Goal: Task Accomplishment & Management: Use online tool/utility

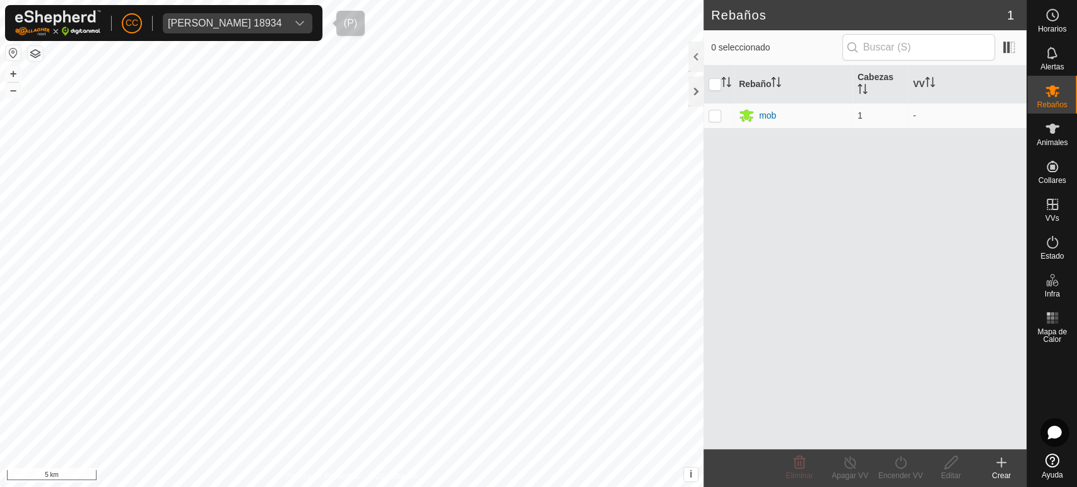
click at [257, 28] on div "[PERSON_NAME] 18934" at bounding box center [225, 23] width 114 height 10
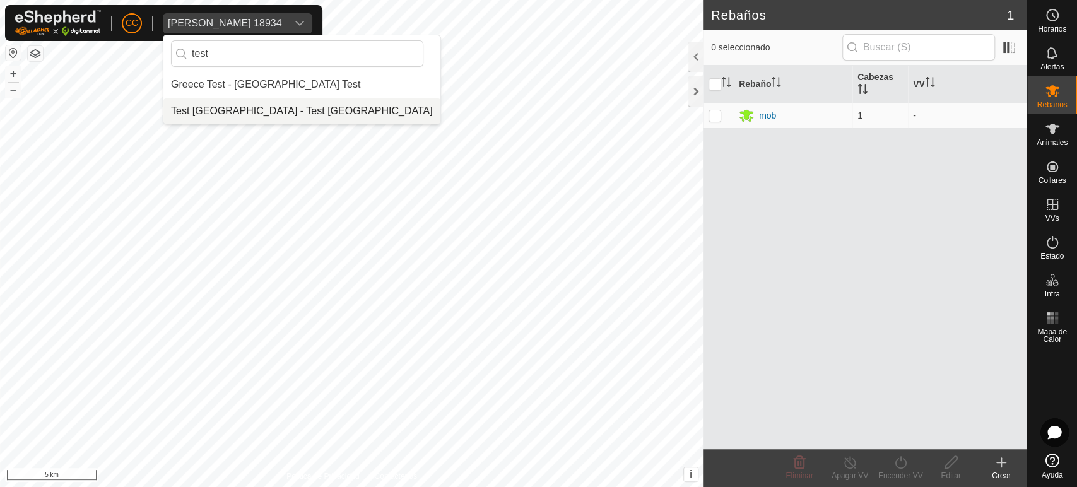
type input "test"
click at [241, 110] on li "Test [GEOGRAPHIC_DATA] - Test [GEOGRAPHIC_DATA]" at bounding box center [301, 110] width 277 height 25
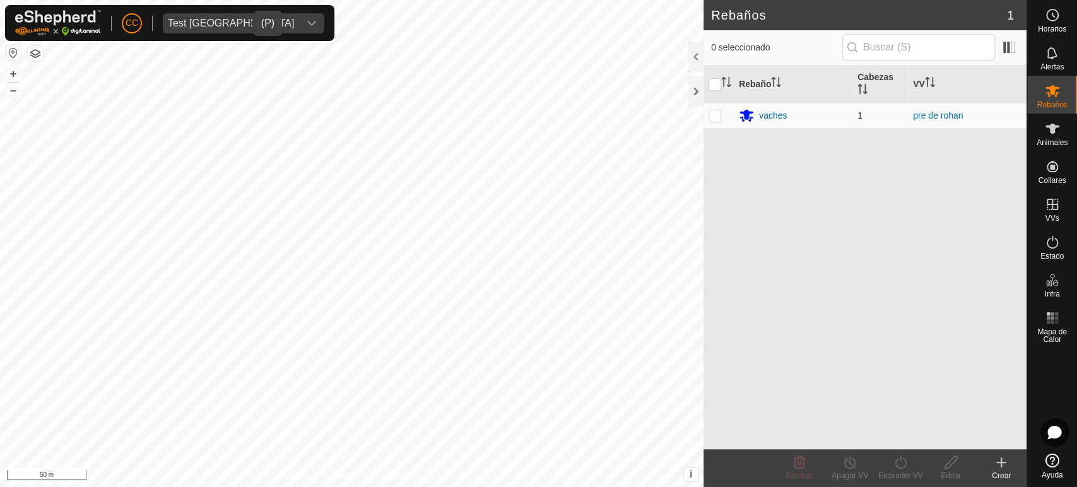
click at [713, 115] on p-checkbox at bounding box center [714, 115] width 13 height 10
checkbox input "true"
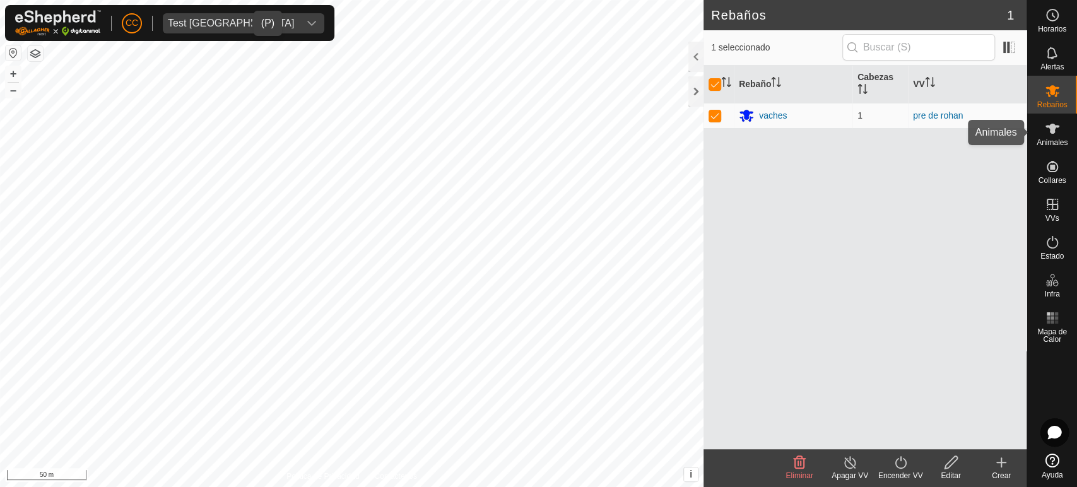
click at [1047, 137] on es-animals-svg-icon at bounding box center [1052, 129] width 23 height 20
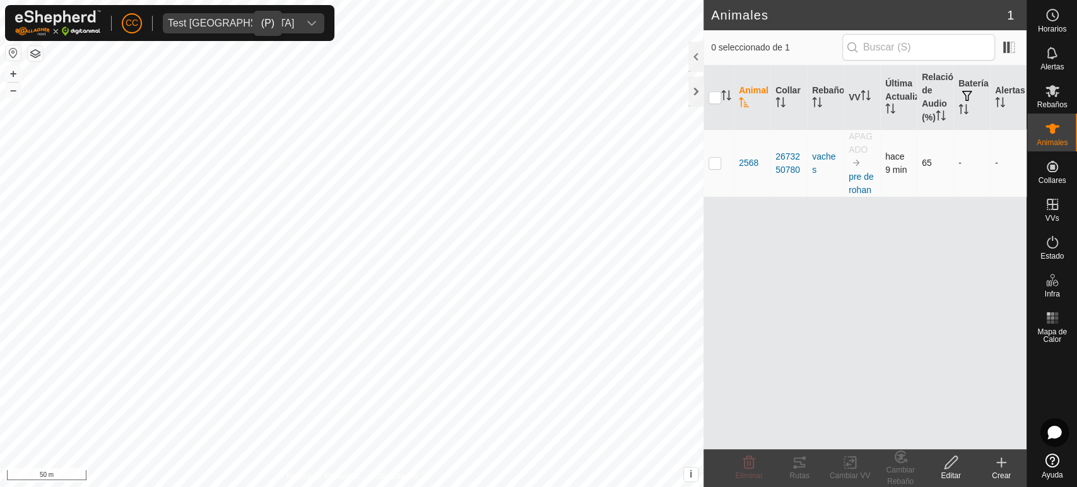
click at [717, 158] on p-checkbox at bounding box center [714, 163] width 13 height 10
checkbox input "true"
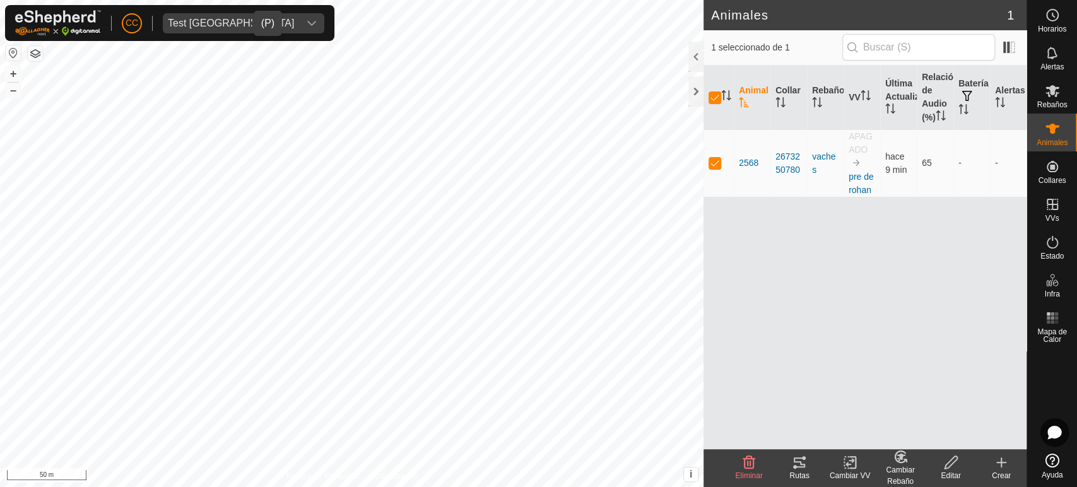
click at [805, 471] on div "Rutas" at bounding box center [799, 475] width 50 height 11
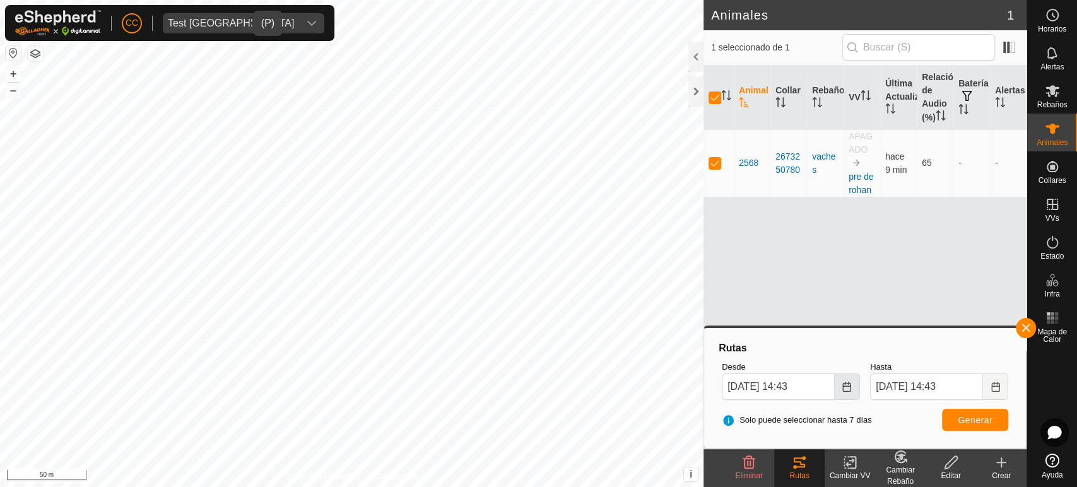
click at [847, 397] on button "Choose Date" at bounding box center [847, 386] width 25 height 26
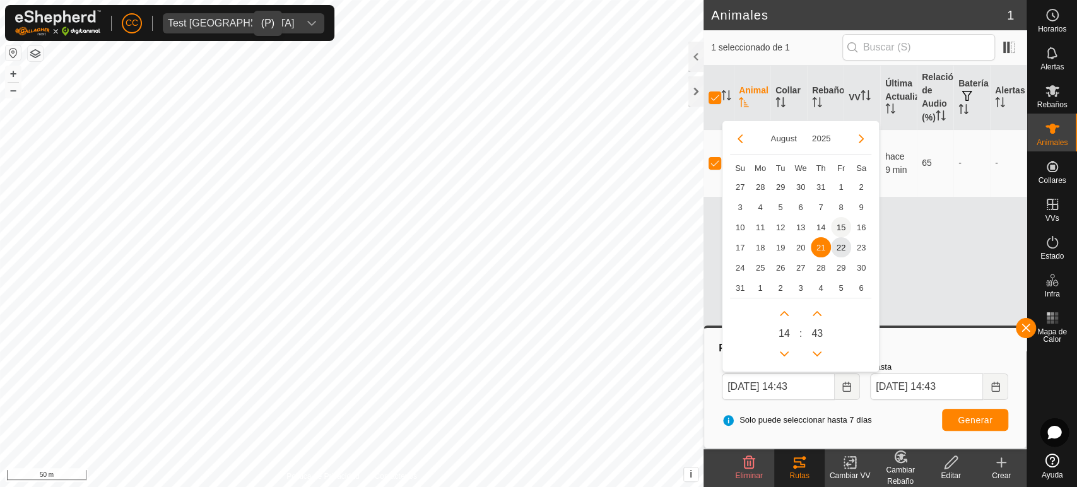
click at [842, 231] on span "15" at bounding box center [841, 227] width 20 height 20
type input "[DATE] 14:43"
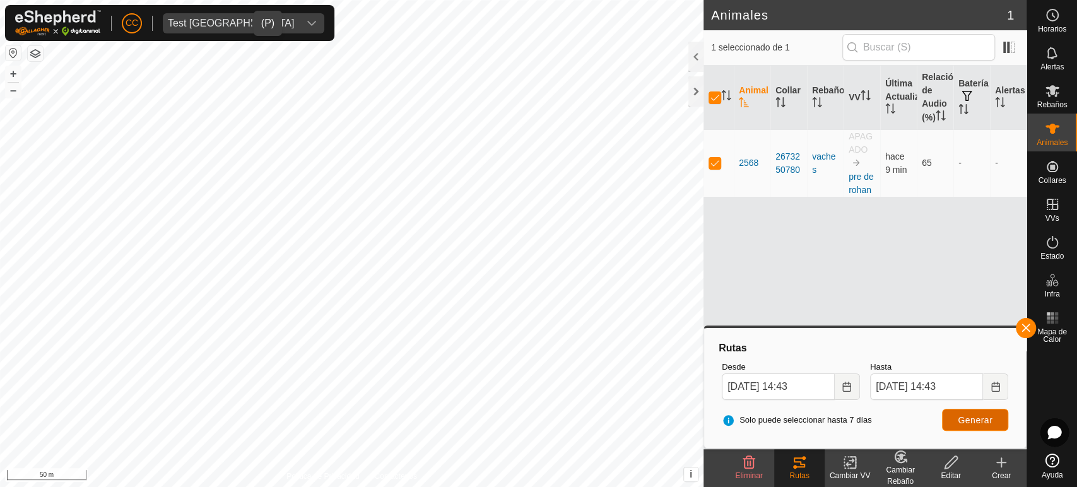
click at [974, 430] on button "Generar" at bounding box center [975, 420] width 66 height 22
